Goal: Navigation & Orientation: Go to known website

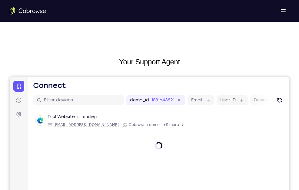
scroll to position [91, 0]
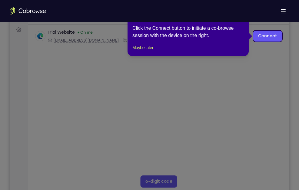
click at [292, 28] on icon at bounding box center [152, 95] width 304 height 190
click at [26, 10] on icon "Go to the home page" at bounding box center [28, 10] width 36 height 7
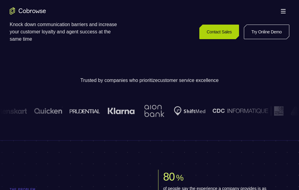
scroll to position [121, 0]
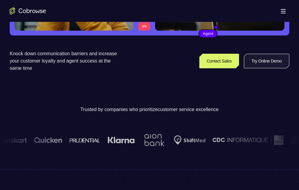
click at [274, 60] on link "Try Online Demo" at bounding box center [266, 61] width 45 height 15
